Goal: Task Accomplishment & Management: Complete application form

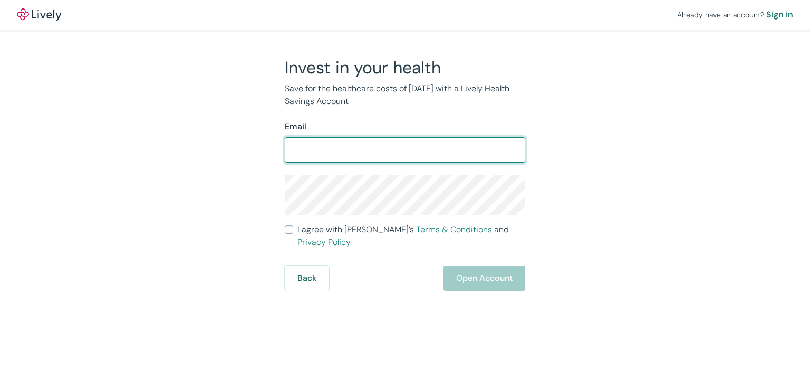
click at [432, 154] on input "Email" at bounding box center [405, 149] width 241 height 21
type input "[EMAIL_ADDRESS][DOMAIN_NAME]"
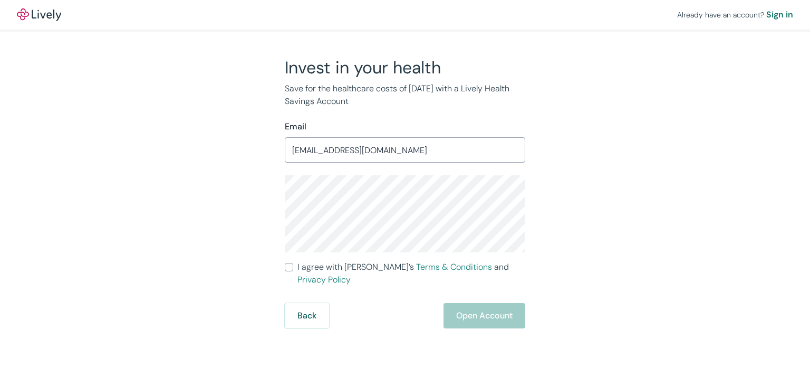
click at [293, 263] on input "I agree with Lively’s Terms & Conditions and Privacy Policy" at bounding box center [289, 267] width 8 height 8
checkbox input "true"
click at [475, 309] on button "Open Account" at bounding box center [485, 315] width 82 height 25
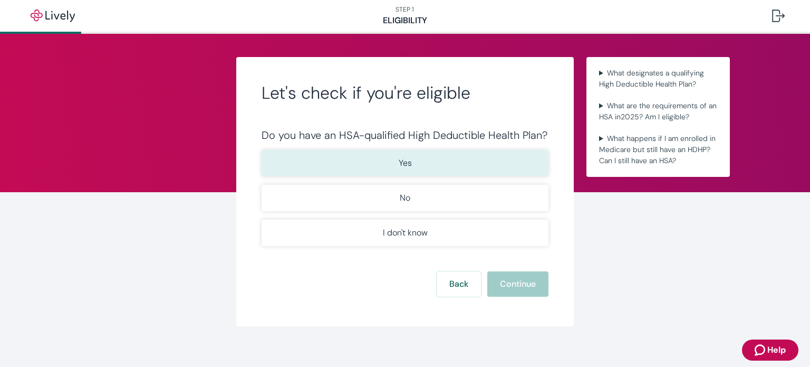
click at [378, 165] on button "Yes" at bounding box center [405, 163] width 287 height 26
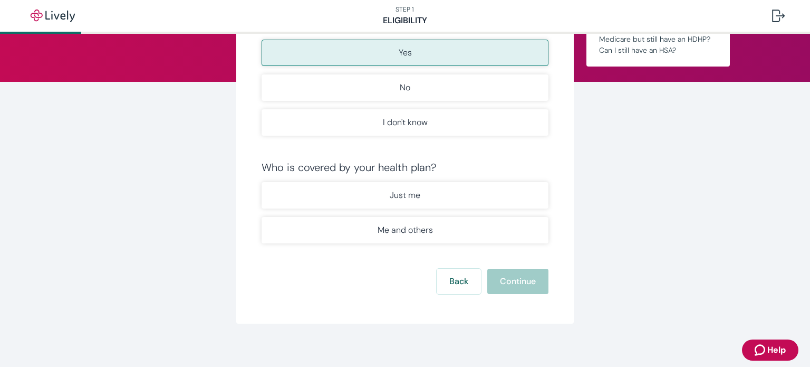
scroll to position [116, 0]
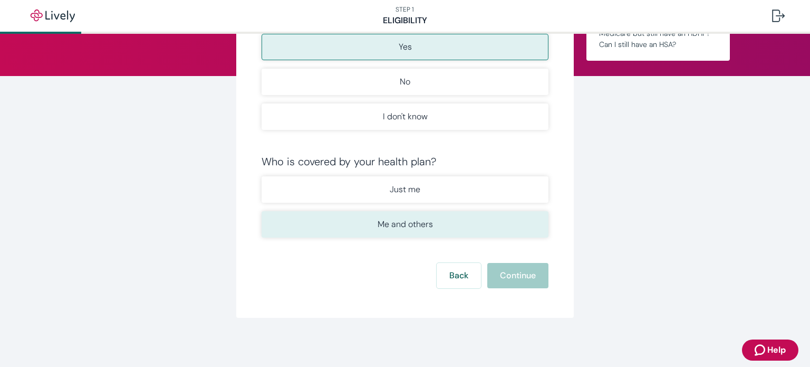
click at [408, 227] on p "Me and others" at bounding box center [405, 224] width 55 height 13
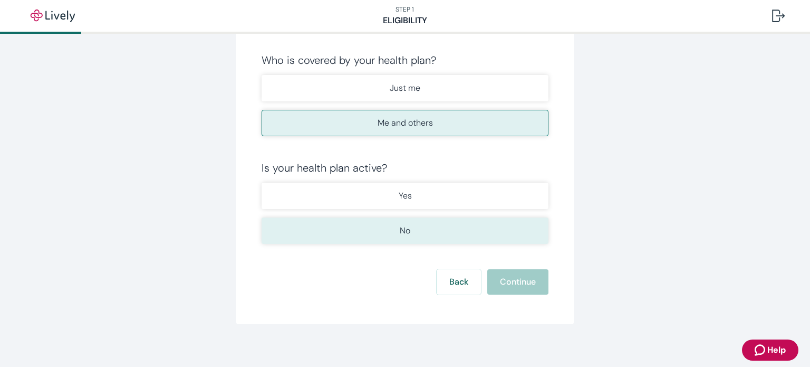
scroll to position [222, 0]
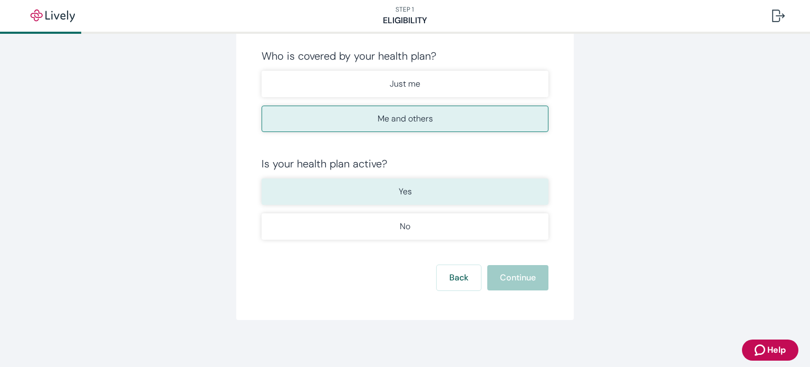
click at [412, 200] on button "Yes" at bounding box center [405, 191] width 287 height 26
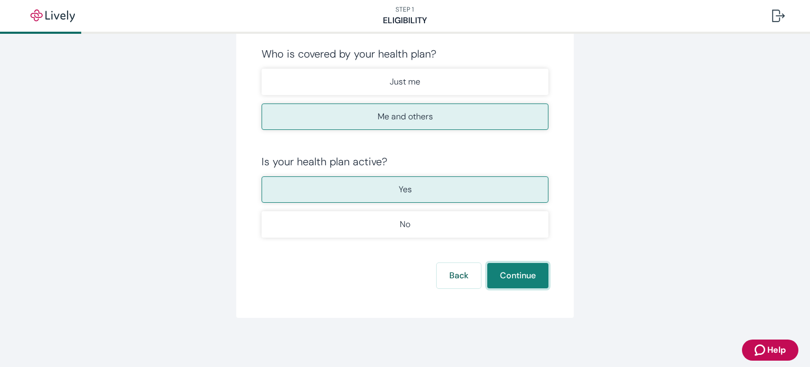
click at [522, 269] on button "Continue" at bounding box center [517, 275] width 61 height 25
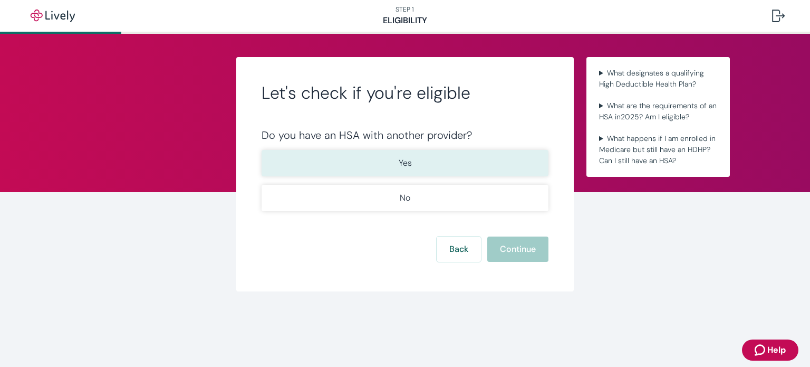
click at [407, 159] on p "Yes" at bounding box center [405, 163] width 13 height 13
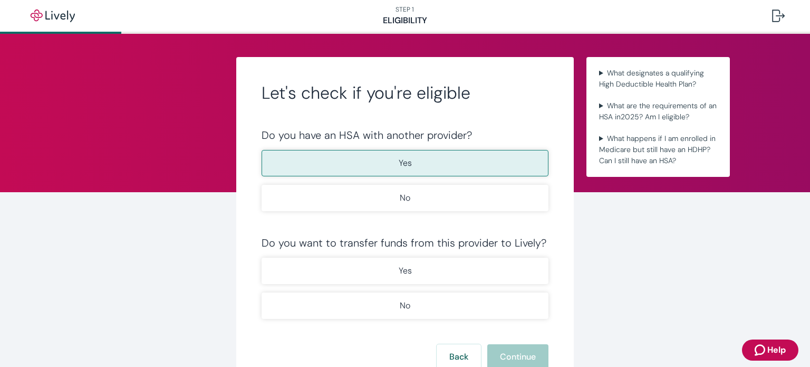
scroll to position [82, 0]
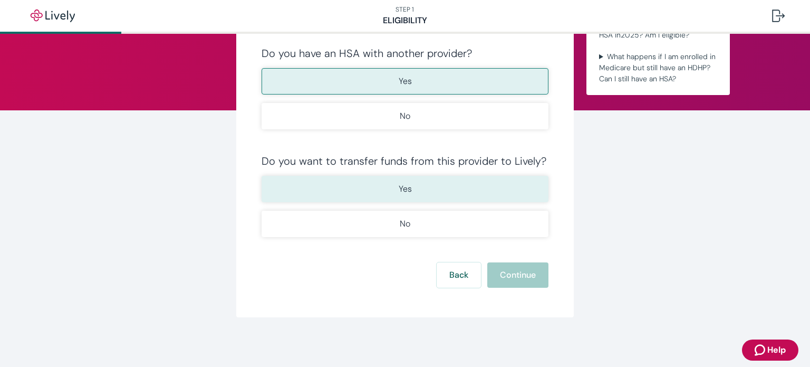
click at [399, 191] on p "Yes" at bounding box center [405, 189] width 13 height 13
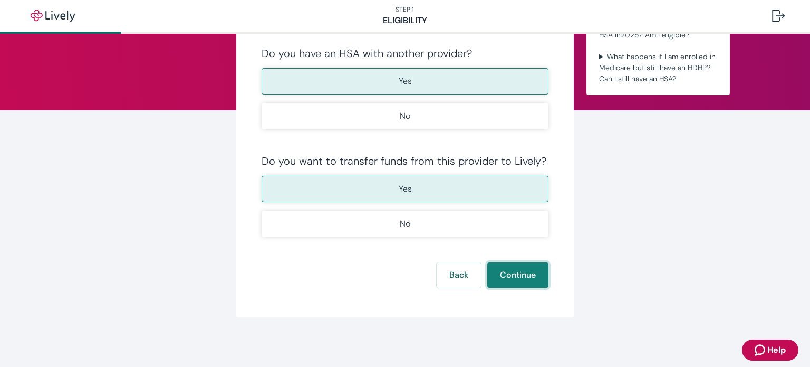
click at [501, 272] on button "Continue" at bounding box center [517, 274] width 61 height 25
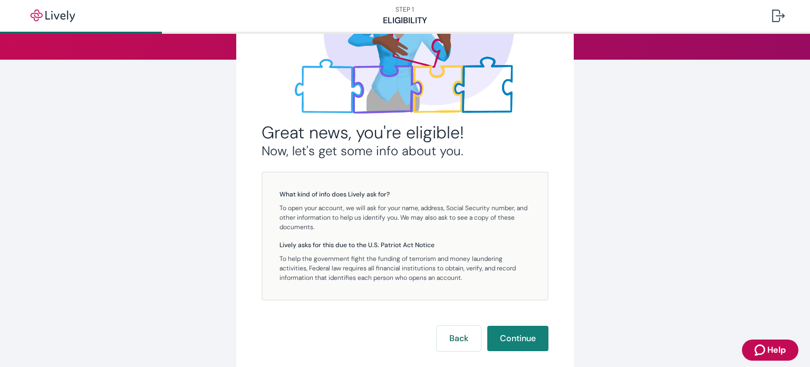
scroll to position [158, 0]
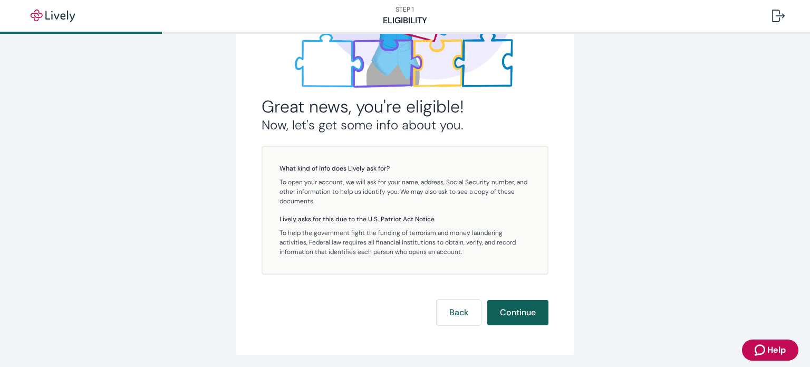
click at [526, 310] on button "Continue" at bounding box center [517, 312] width 61 height 25
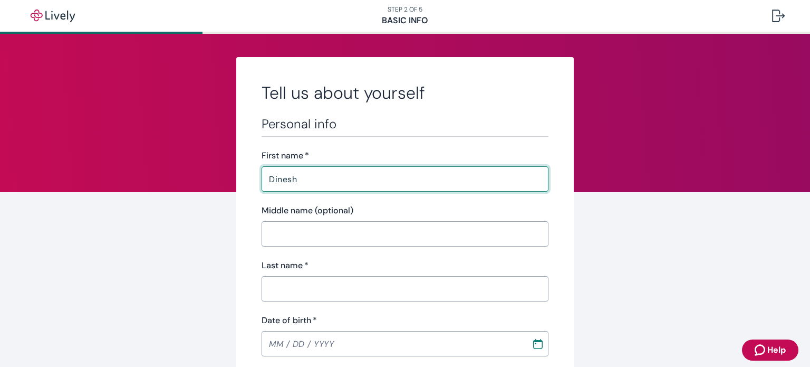
type input "Dinesh"
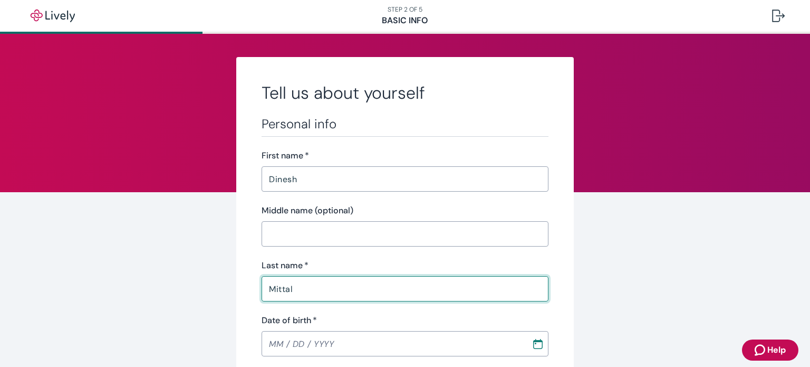
type input "Mittal"
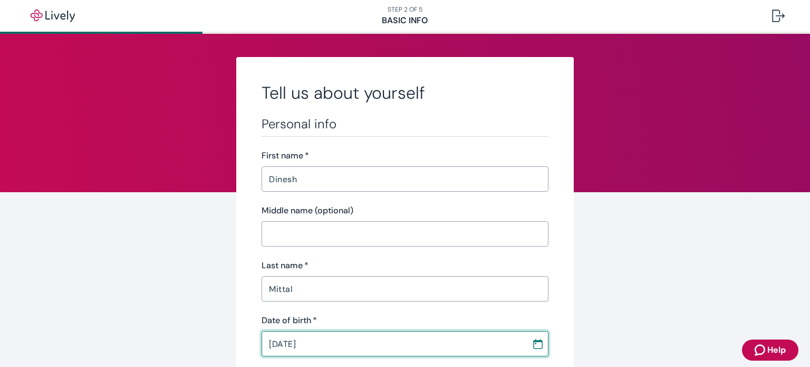
type input "11 / 21 / 1977"
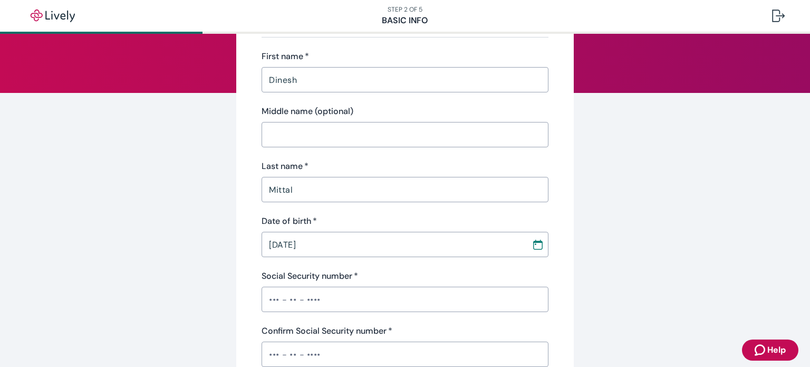
scroll to position [106, 0]
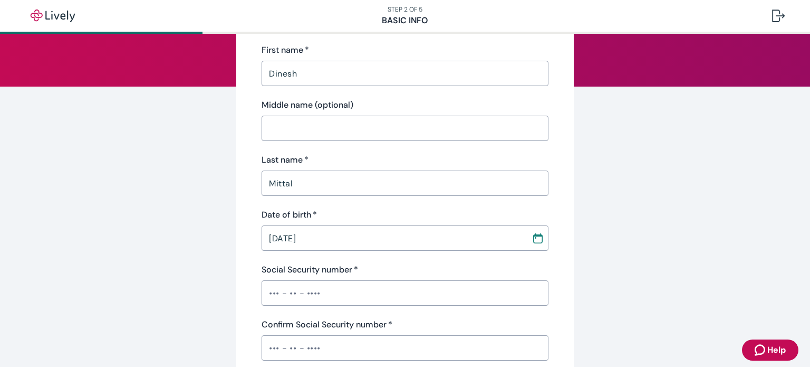
click at [328, 192] on input "Mittal" at bounding box center [405, 183] width 287 height 21
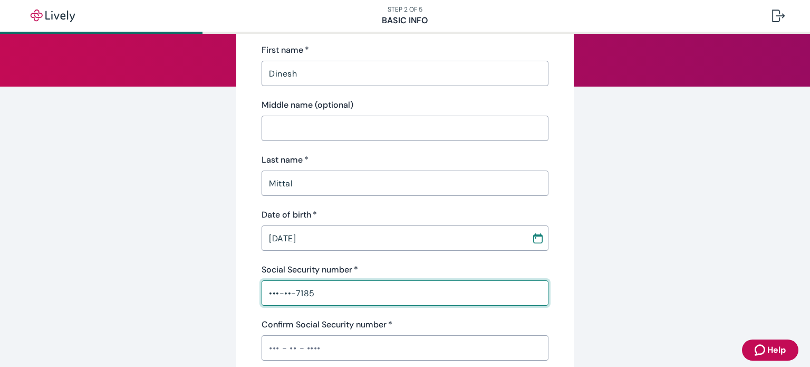
type input "•••-••-7185"
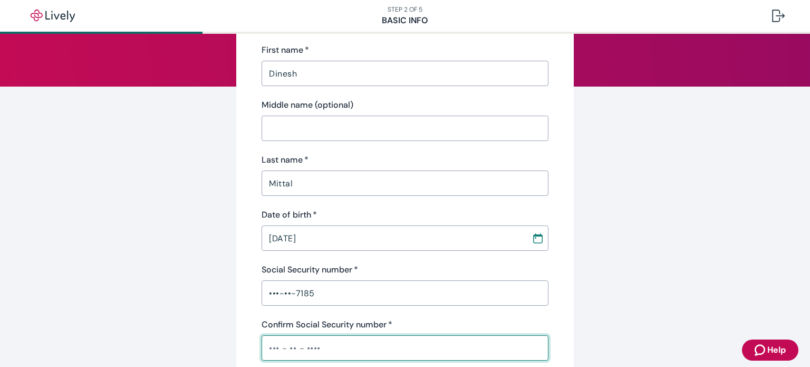
scroll to position [264, 0]
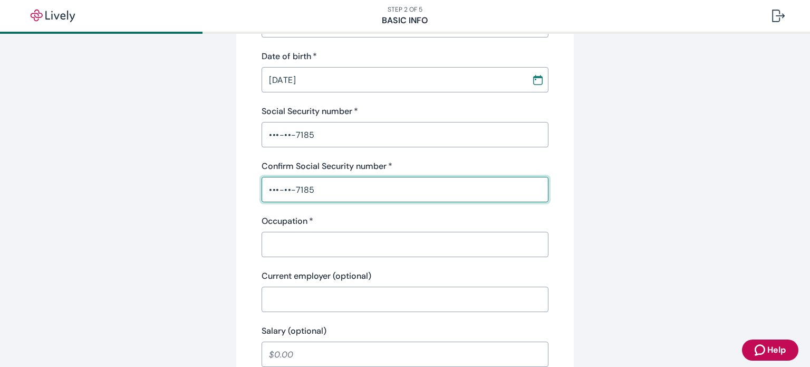
type input "•••-••-7185"
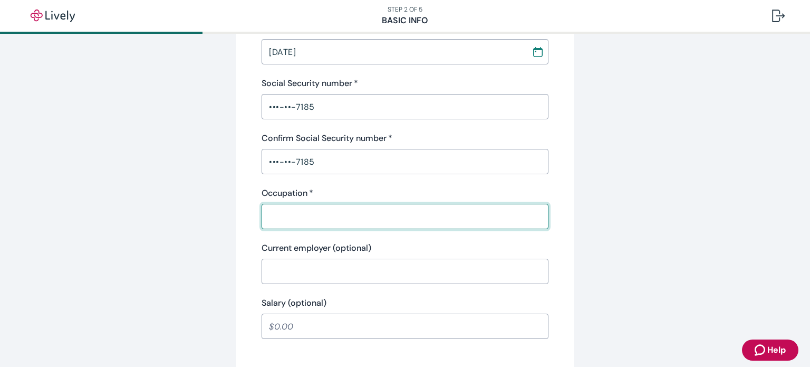
scroll to position [317, 0]
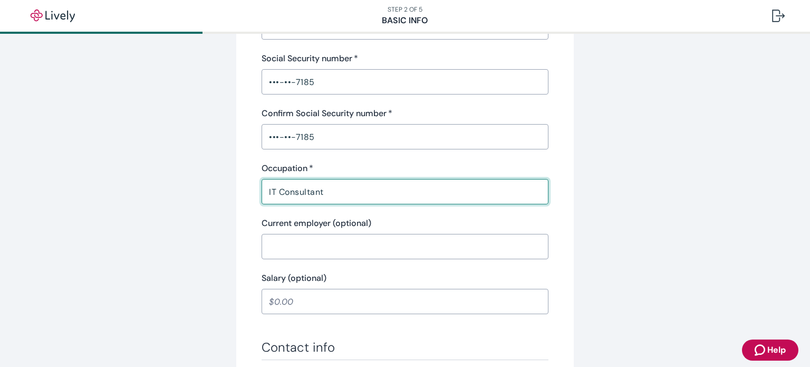
type input "IT Consultant"
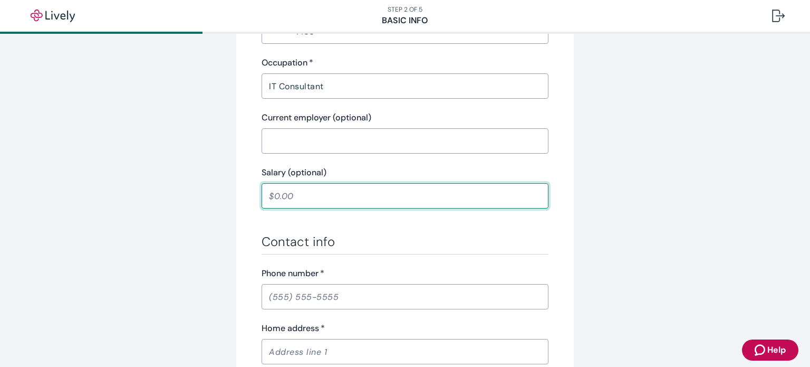
scroll to position [580, 0]
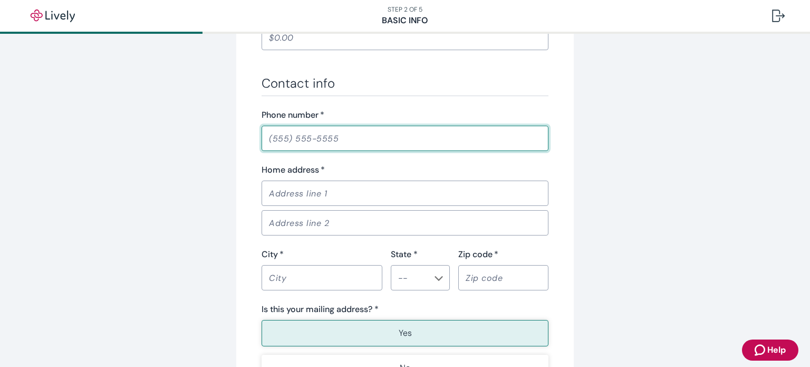
click at [265, 137] on input "Phone number   *" at bounding box center [405, 138] width 287 height 21
type input "(510) 415-4852"
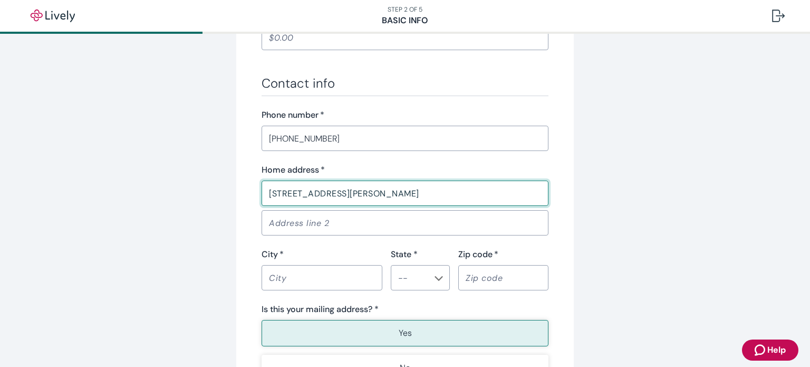
type input "535 Branyan Trl"
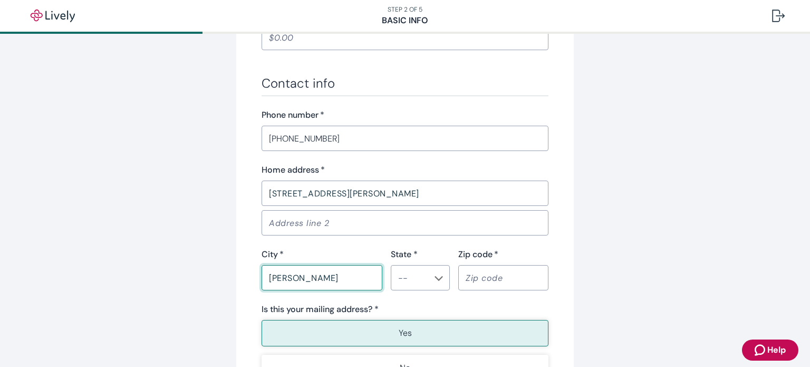
type input "Milton"
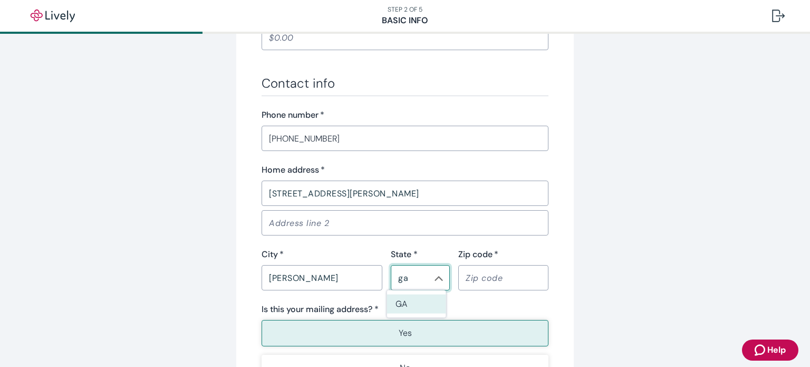
type input "g"
click at [412, 256] on li "GA" at bounding box center [416, 253] width 59 height 19
type input "GA"
click at [485, 275] on input "Zip code   *" at bounding box center [503, 277] width 90 height 21
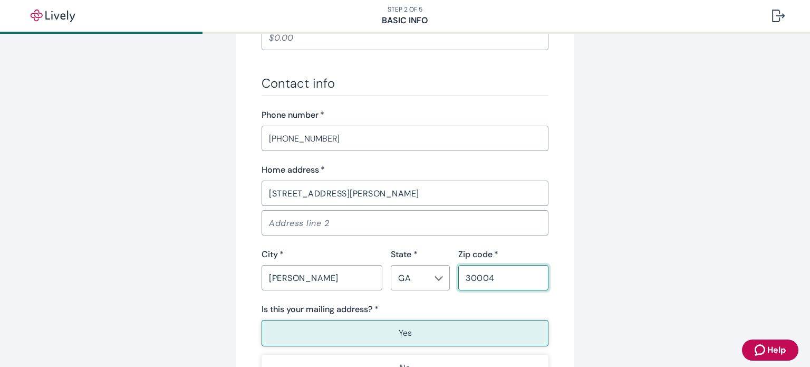
type input "30004"
type button "true"
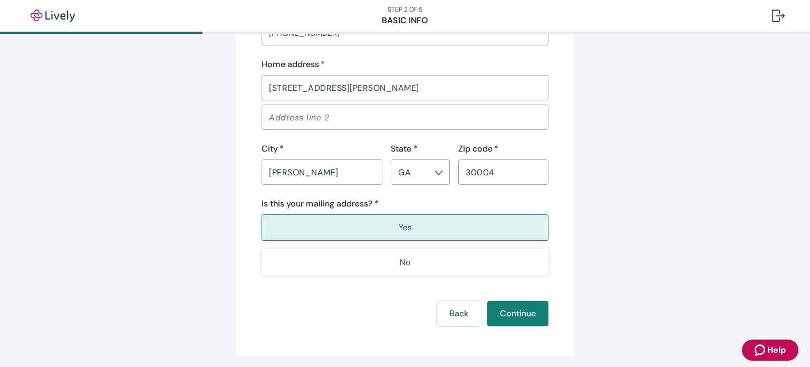
click at [413, 225] on button "Yes" at bounding box center [405, 227] width 287 height 26
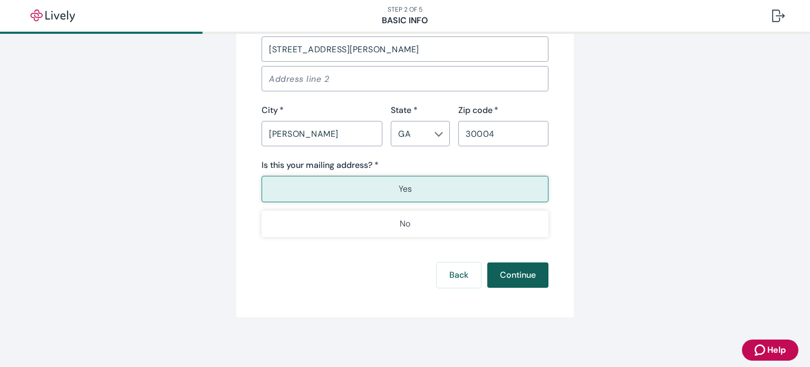
scroll to position [672, 0]
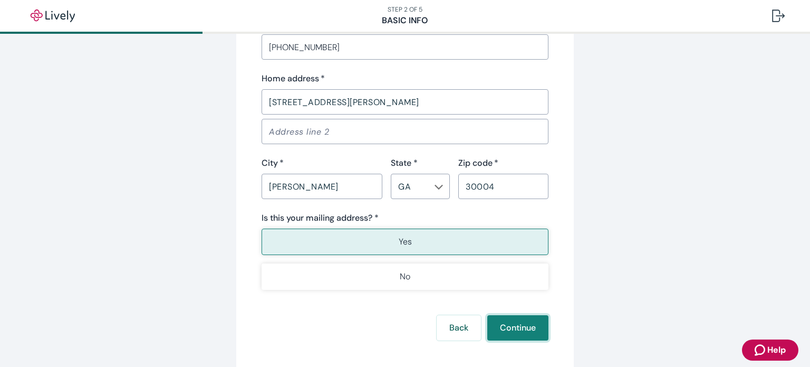
click at [518, 320] on button "Continue" at bounding box center [517, 327] width 61 height 25
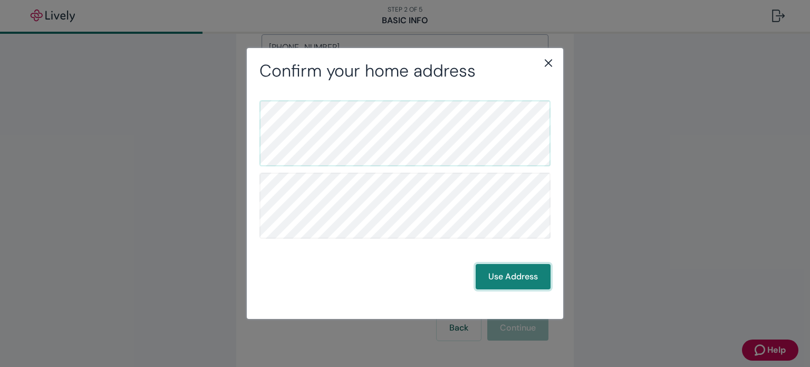
click at [522, 272] on button "Use Address" at bounding box center [513, 276] width 75 height 25
click at [510, 278] on button "Use Address" at bounding box center [513, 276] width 75 height 25
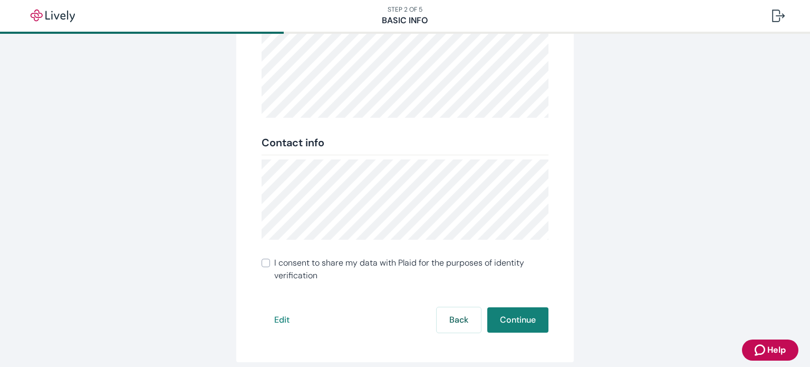
scroll to position [232, 0]
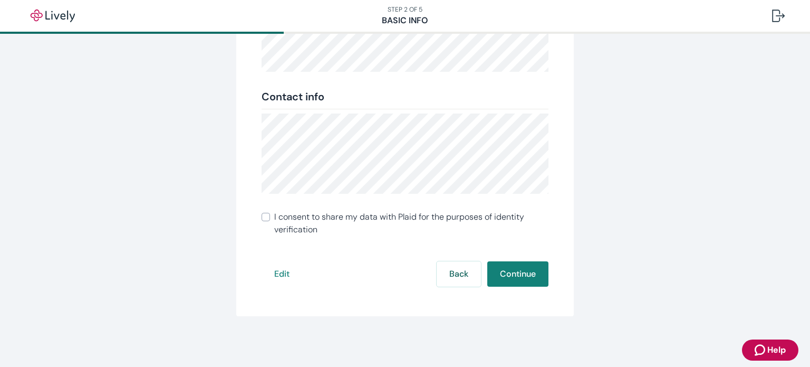
click at [262, 216] on input "I consent to share my data with Plaid for the purposes of identity verification" at bounding box center [266, 217] width 8 height 8
checkbox input "true"
click at [512, 280] on button "Continue" at bounding box center [517, 273] width 61 height 25
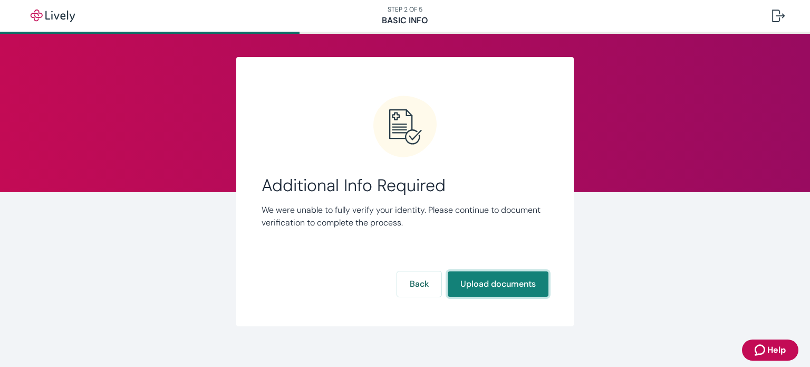
click at [495, 280] on button "Upload documents" at bounding box center [498, 283] width 101 height 25
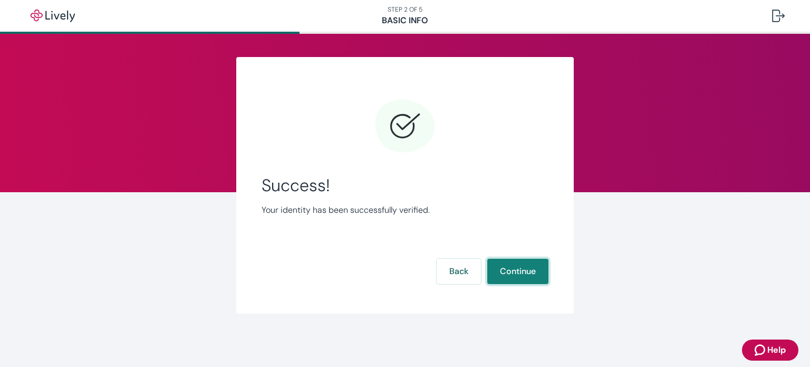
click at [532, 272] on button "Continue" at bounding box center [517, 271] width 61 height 25
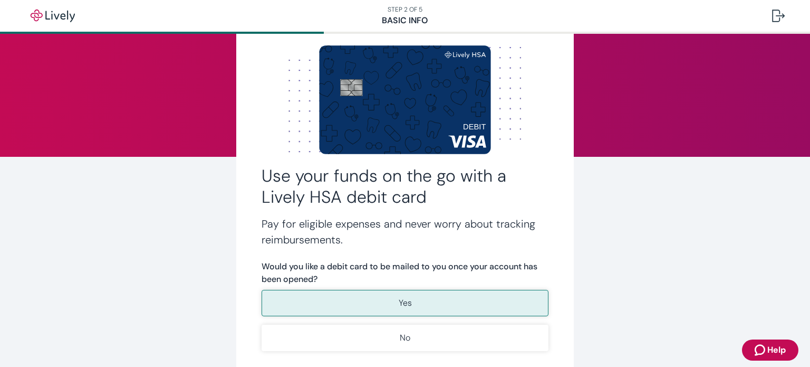
scroll to position [106, 0]
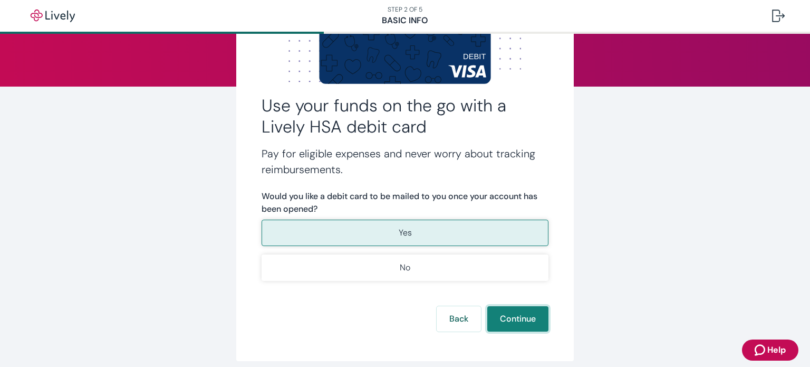
click at [514, 317] on button "Continue" at bounding box center [517, 318] width 61 height 25
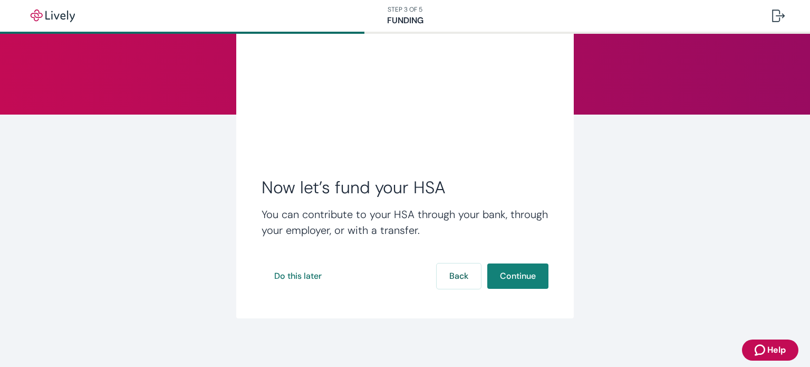
scroll to position [80, 0]
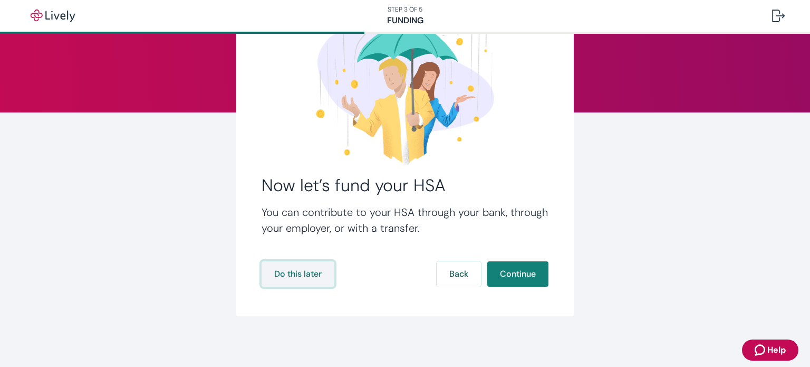
click at [307, 275] on button "Do this later" at bounding box center [298, 273] width 73 height 25
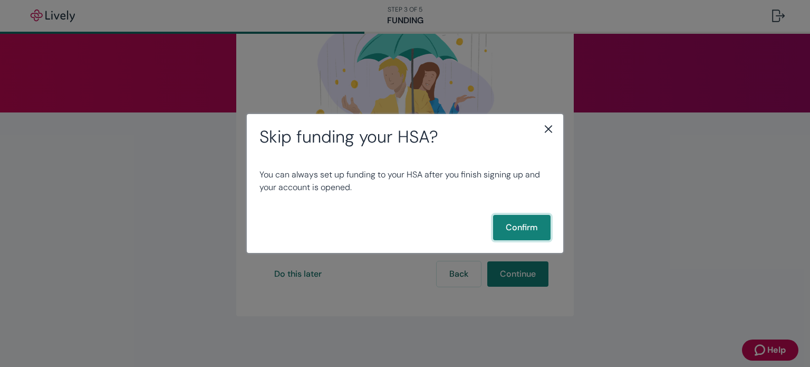
click at [523, 233] on button "Confirm" at bounding box center [522, 227] width 58 height 25
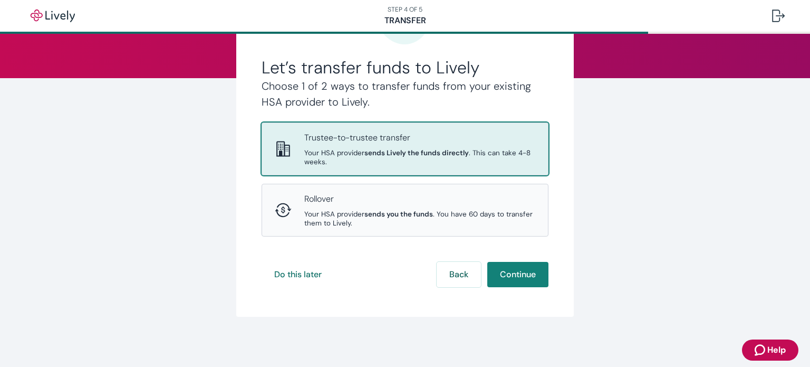
scroll to position [115, 0]
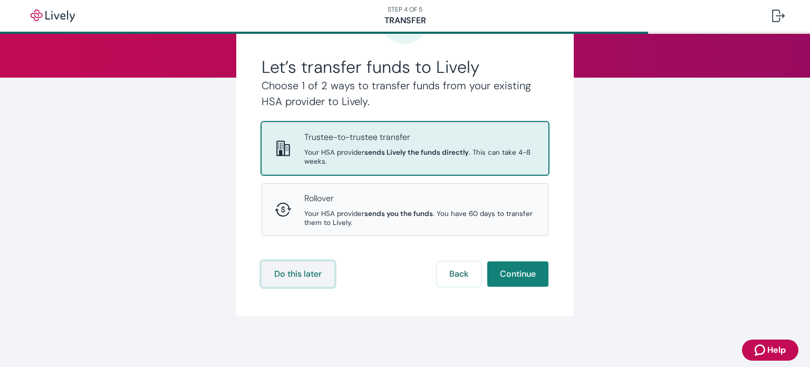
click at [287, 273] on button "Do this later" at bounding box center [298, 273] width 73 height 25
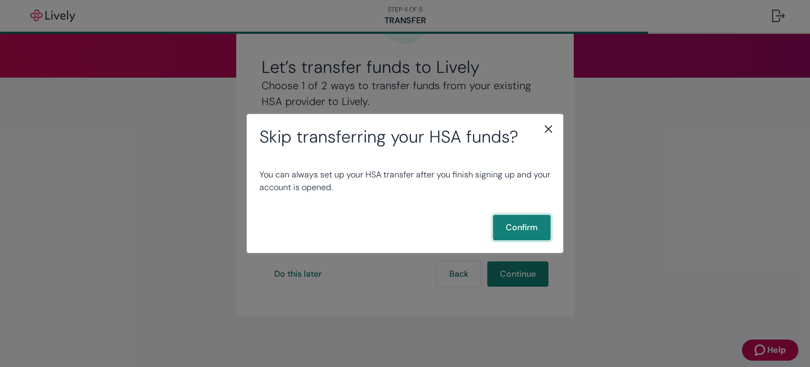
click at [534, 232] on button "Confirm" at bounding box center [522, 227] width 58 height 25
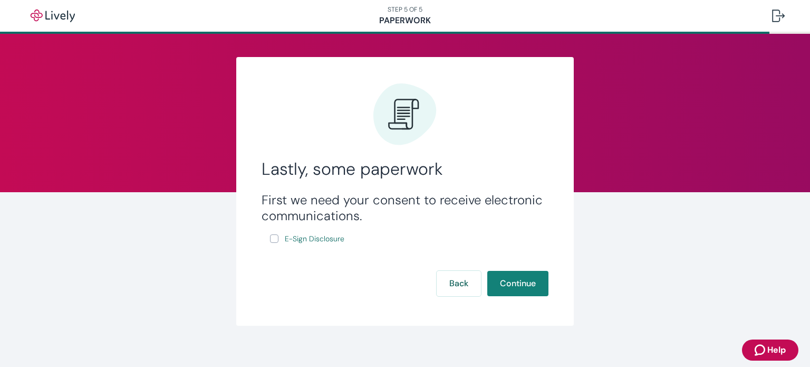
click at [272, 240] on input "E-Sign Disclosure" at bounding box center [274, 238] width 8 height 8
checkbox input "true"
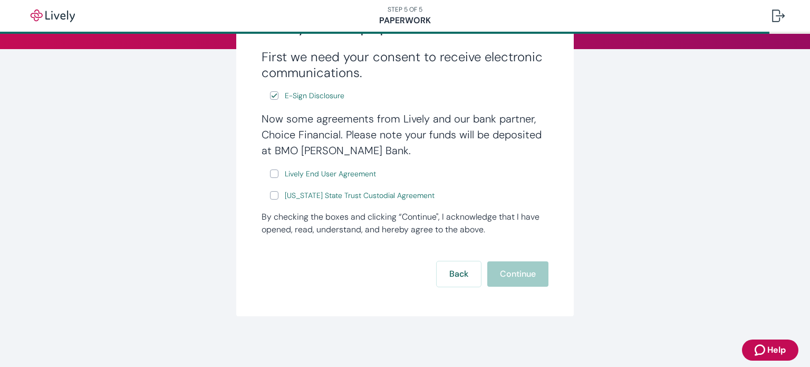
scroll to position [144, 0]
click at [330, 96] on span "E-Sign Disclosure" at bounding box center [315, 95] width 60 height 11
drag, startPoint x: 492, startPoint y: 262, endPoint x: 501, endPoint y: 267, distance: 10.7
click at [494, 262] on div "Back Continue" at bounding box center [405, 273] width 287 height 25
click at [501, 267] on div "Back Continue" at bounding box center [405, 273] width 287 height 25
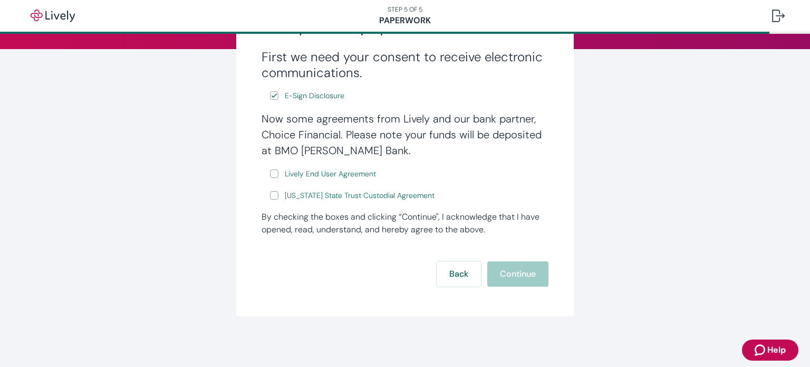
click at [271, 196] on input "Wyoming State Trust Custodial Agreement" at bounding box center [274, 195] width 8 height 8
checkbox input "true"
click at [271, 174] on input "Lively End User Agreement" at bounding box center [274, 173] width 8 height 8
checkbox input "true"
click at [323, 173] on span "Lively End User Agreement" at bounding box center [330, 173] width 91 height 11
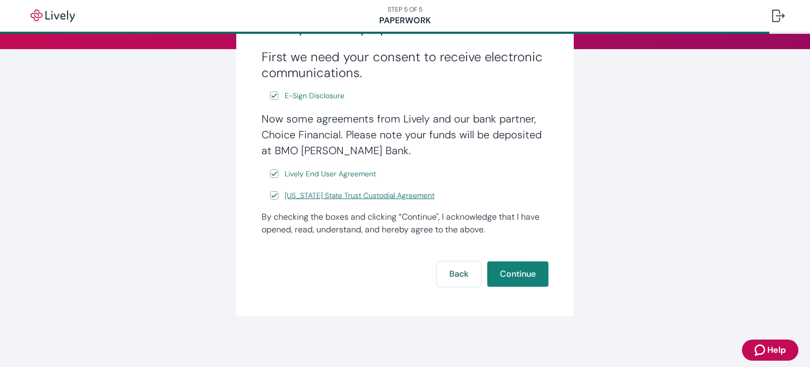
click at [338, 200] on span "Wyoming State Trust Custodial Agreement" at bounding box center [360, 195] width 150 height 11
click at [524, 264] on button "Continue" at bounding box center [517, 273] width 61 height 25
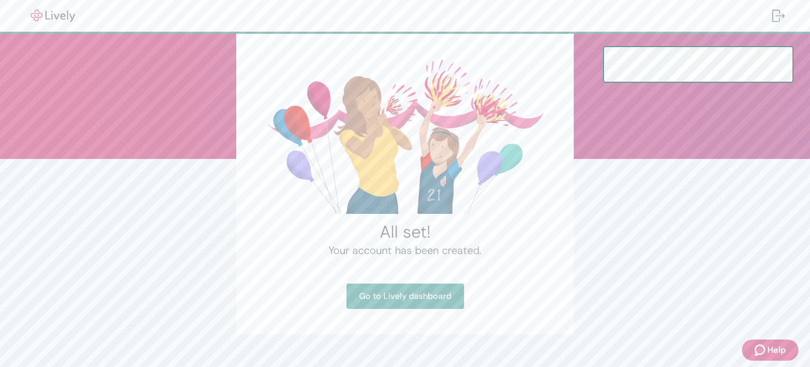
scroll to position [51, 0]
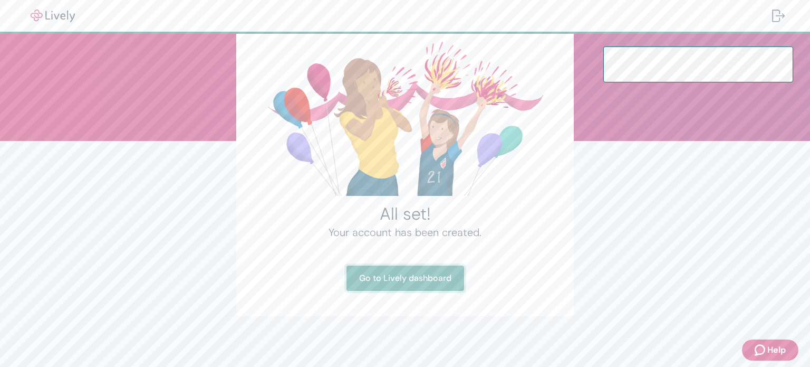
click at [420, 282] on link "Go to Lively dashboard" at bounding box center [406, 277] width 118 height 25
